Goal: Information Seeking & Learning: Learn about a topic

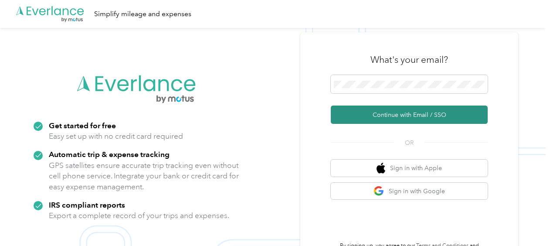
click at [414, 119] on button "Continue with Email / SSO" at bounding box center [409, 115] width 157 height 18
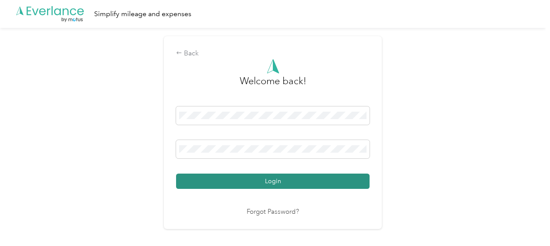
click at [263, 181] on button "Login" at bounding box center [273, 181] width 194 height 15
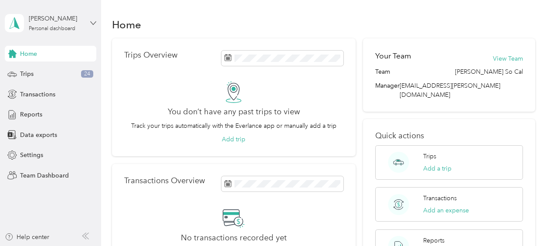
click at [94, 20] on icon at bounding box center [93, 23] width 6 height 6
click at [68, 70] on div "Team dashboard" at bounding box center [121, 71] width 221 height 15
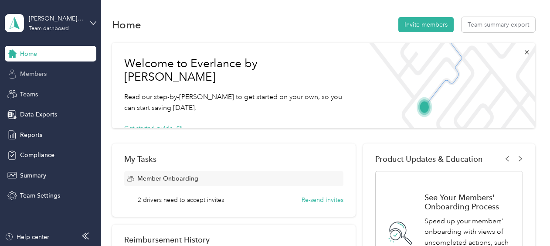
click at [51, 74] on div "Members" at bounding box center [51, 74] width 92 height 16
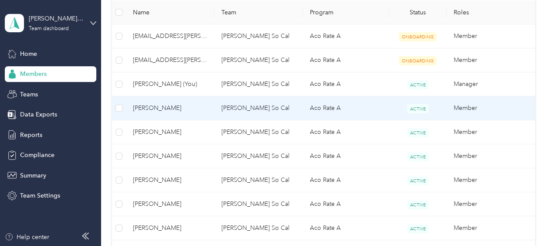
scroll to position [218, 0]
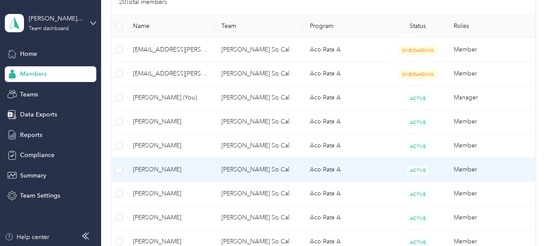
click at [187, 171] on span "[PERSON_NAME]" at bounding box center [170, 170] width 75 height 10
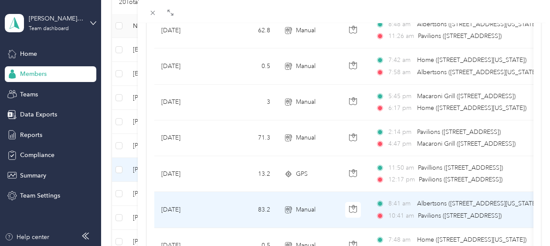
scroll to position [174, 0]
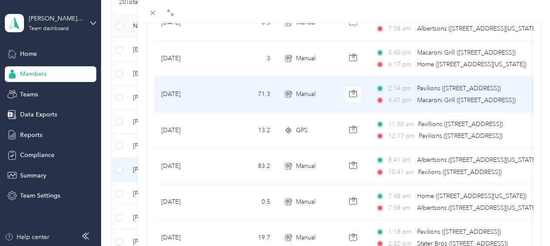
click at [495, 102] on span "Macaroni Grill ([STREET_ADDRESS])" at bounding box center [466, 99] width 99 height 7
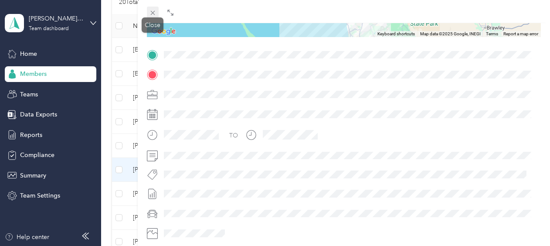
click at [152, 14] on icon at bounding box center [152, 12] width 7 height 7
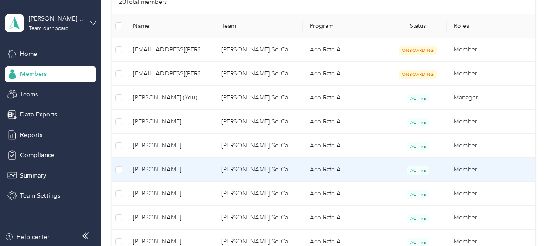
click at [157, 167] on span "[PERSON_NAME]" at bounding box center [170, 170] width 75 height 10
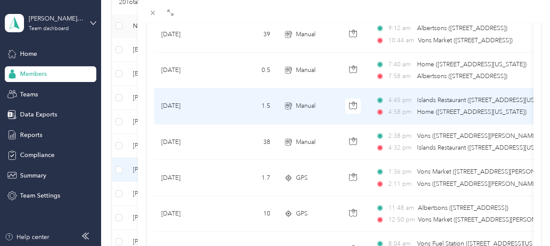
scroll to position [436, 0]
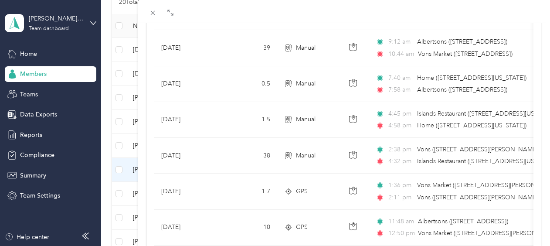
click at [33, 51] on div "[PERSON_NAME] Archive Trips Expenses Reports Member info Program Commute Rates …" at bounding box center [275, 123] width 550 height 246
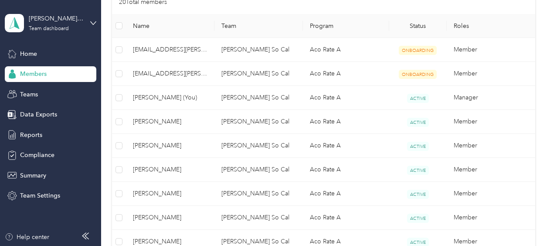
scroll to position [193, 0]
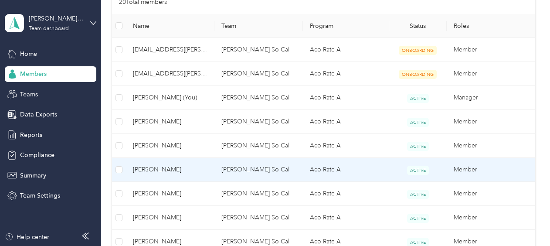
click at [160, 173] on span "[PERSON_NAME]" at bounding box center [170, 170] width 75 height 10
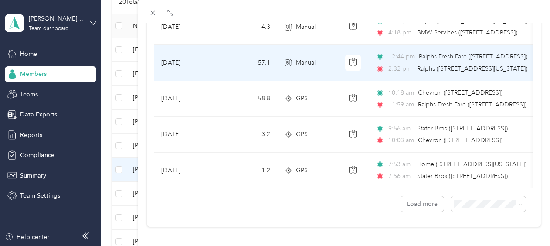
scroll to position [864, 0]
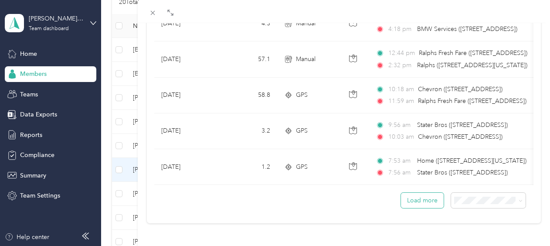
click at [421, 193] on button "Load more" at bounding box center [422, 200] width 43 height 15
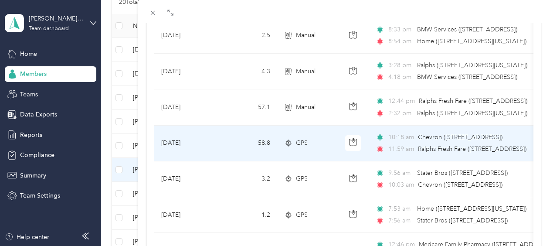
scroll to position [821, 0]
